Goal: Task Accomplishment & Management: Manage account settings

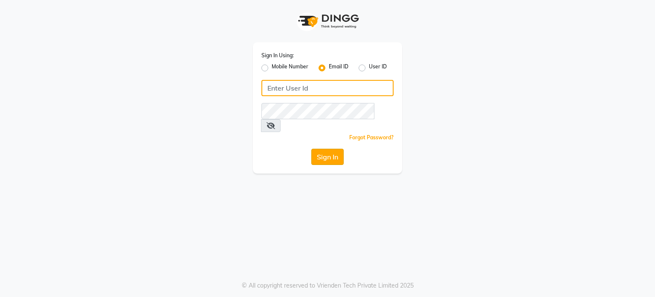
type input "[EMAIL_ADDRESS][DOMAIN_NAME]"
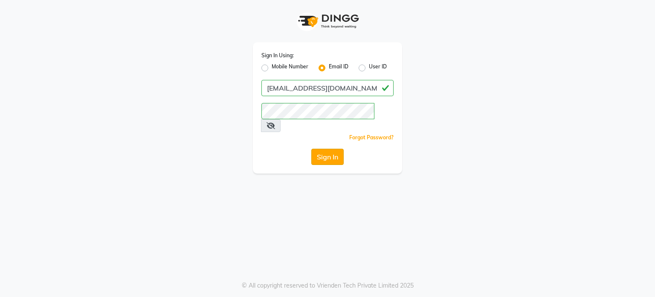
click at [321, 148] on button "Sign In" at bounding box center [327, 156] width 32 height 16
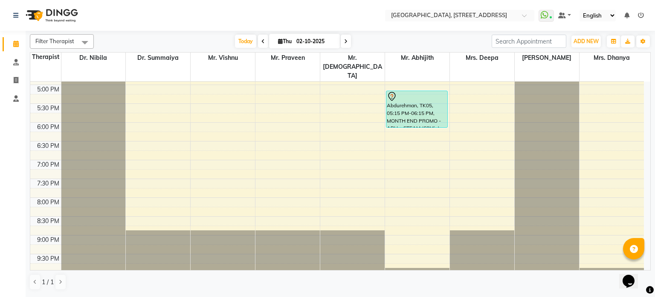
scroll to position [373, 0]
